Goal: Task Accomplishment & Management: Complete application form

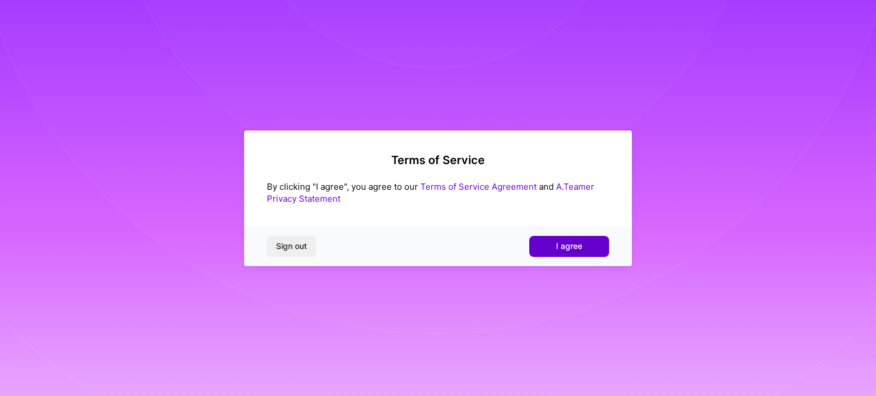
click at [582, 252] on span "I agree" at bounding box center [569, 246] width 26 height 11
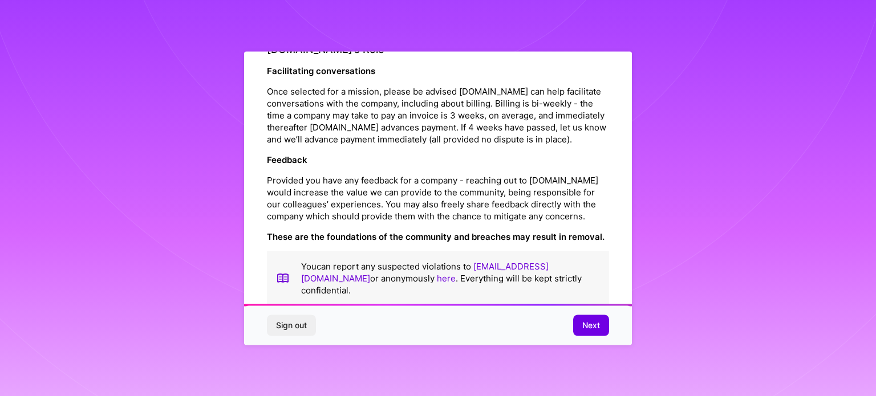
scroll to position [1323, 0]
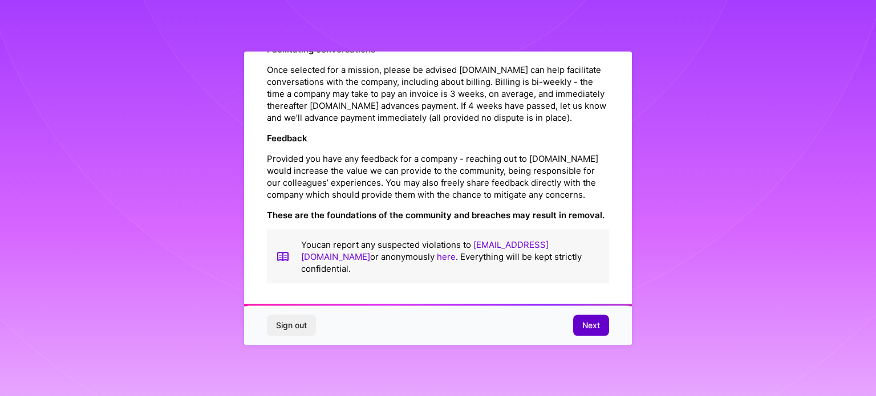
click at [585, 328] on span "Next" at bounding box center [591, 325] width 18 height 11
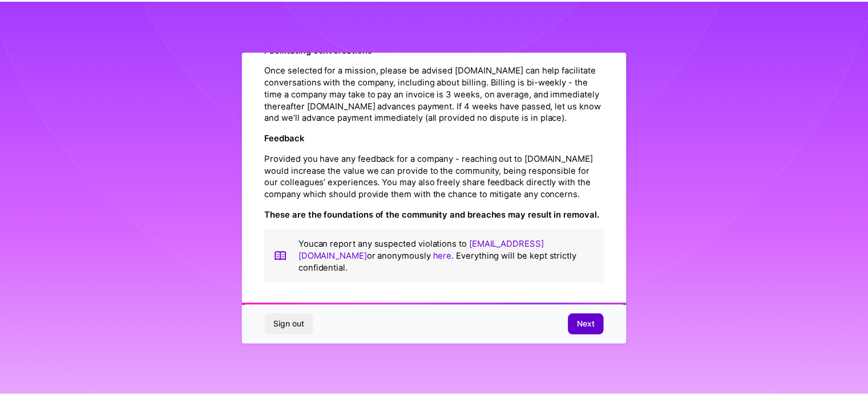
scroll to position [14, 0]
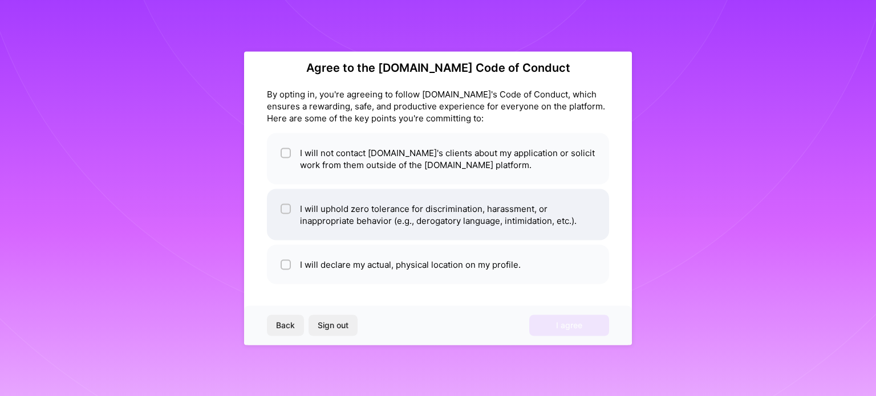
click at [378, 214] on li "I will uphold zero tolerance for discrimination, harassment, or inappropriate b…" at bounding box center [438, 214] width 342 height 51
checkbox input "true"
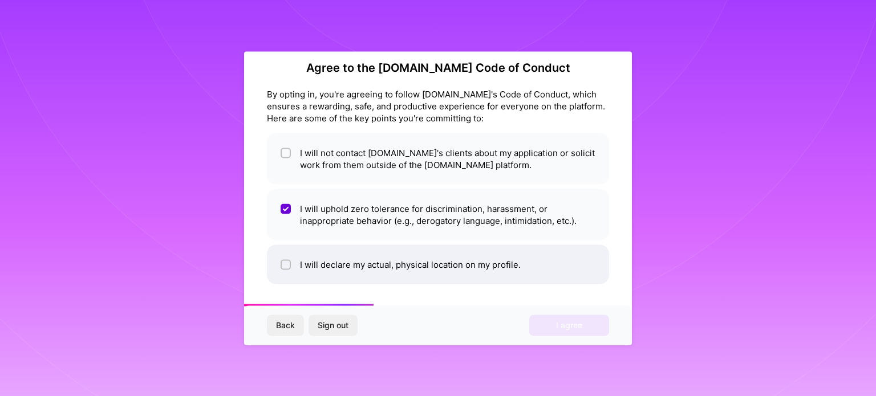
click at [419, 261] on li "I will declare my actual, physical location on my profile." at bounding box center [438, 264] width 342 height 39
checkbox input "true"
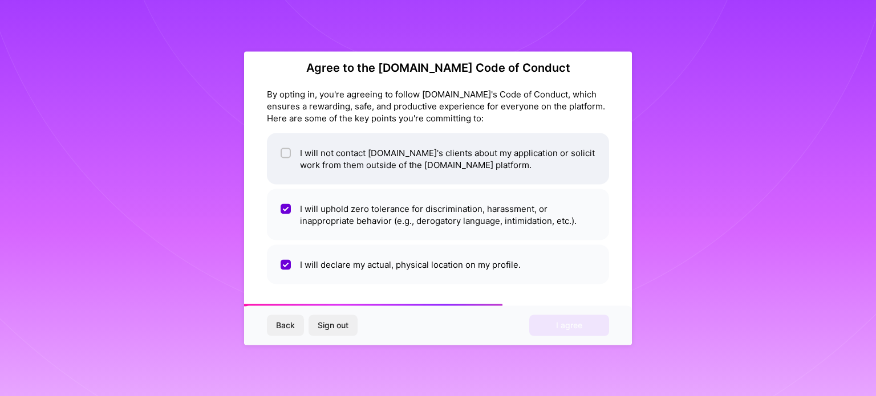
click at [421, 147] on li "I will not contact [DOMAIN_NAME]'s clients about my application or solicit work…" at bounding box center [438, 158] width 342 height 51
checkbox input "true"
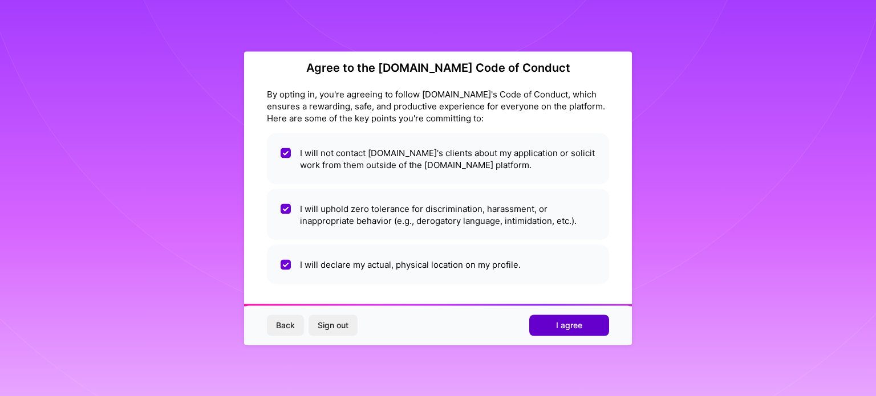
click at [586, 325] on button "I agree" at bounding box center [569, 325] width 80 height 21
